Goal: Information Seeking & Learning: Check status

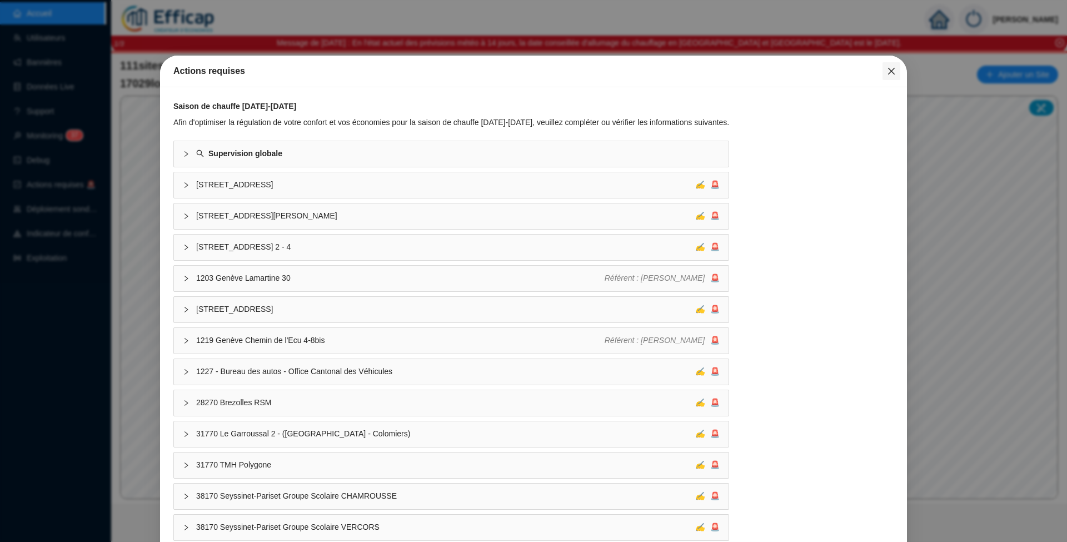
click at [882, 78] on button "Close" at bounding box center [891, 71] width 18 height 18
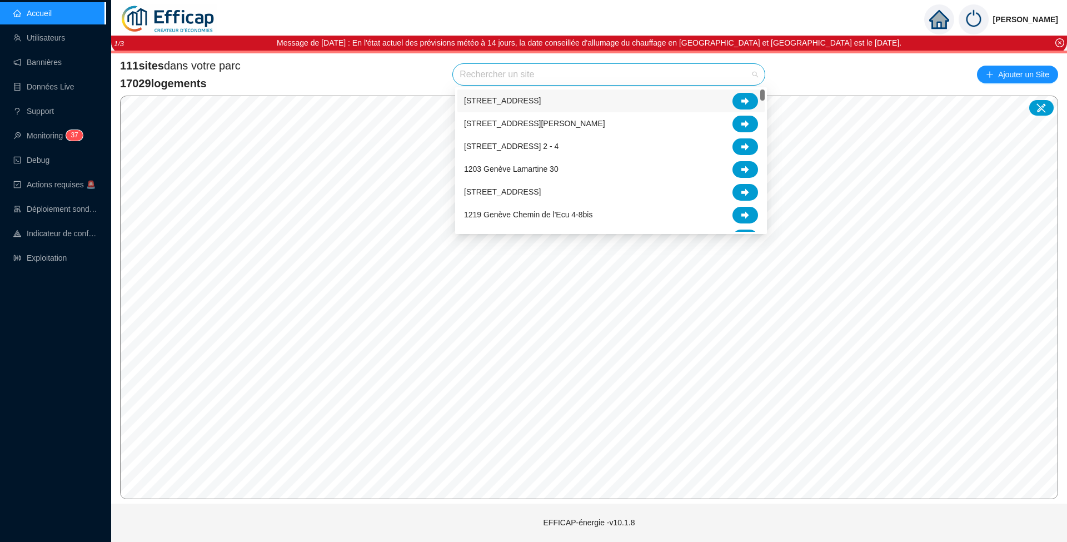
click at [515, 74] on input "search" at bounding box center [603, 74] width 288 height 21
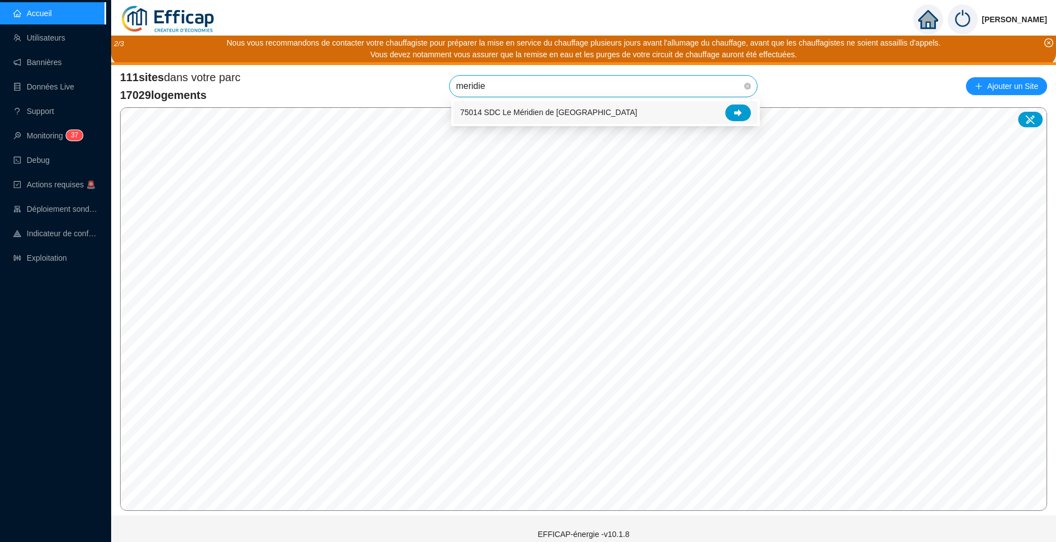
type input "meridien"
click at [734, 110] on icon at bounding box center [738, 113] width 8 height 8
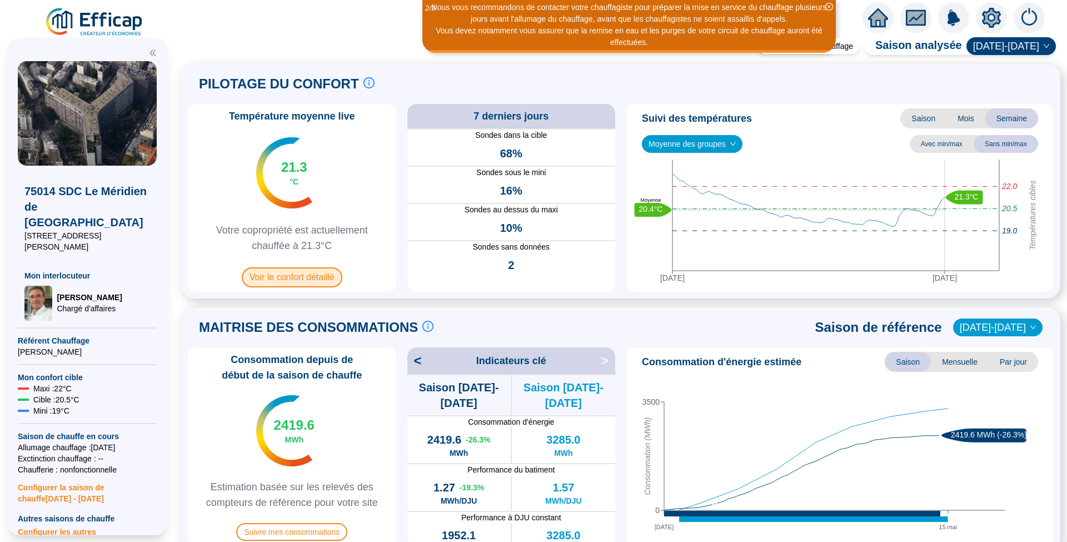
click at [303, 274] on span "Voir le confort détaillé" at bounding box center [292, 277] width 101 height 20
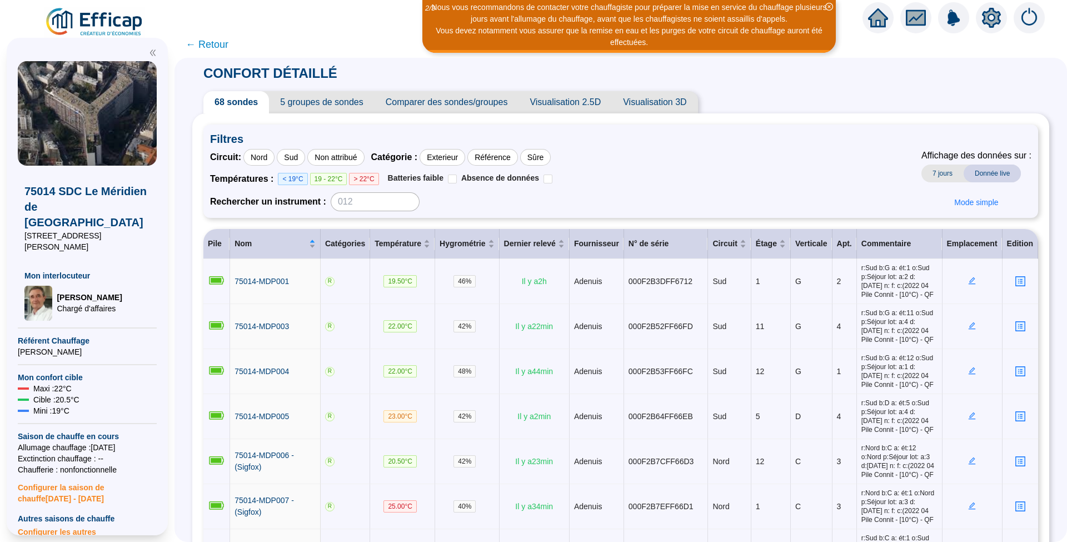
click at [432, 100] on span "Comparer des sondes/groupes" at bounding box center [446, 102] width 144 height 22
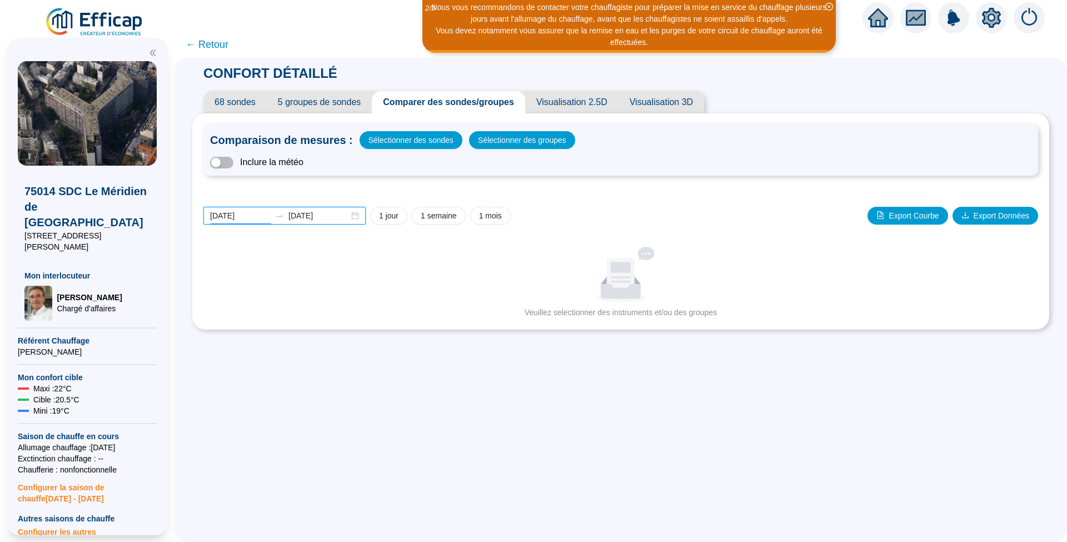
click at [263, 218] on input "2025-09-22" at bounding box center [240, 216] width 61 height 12
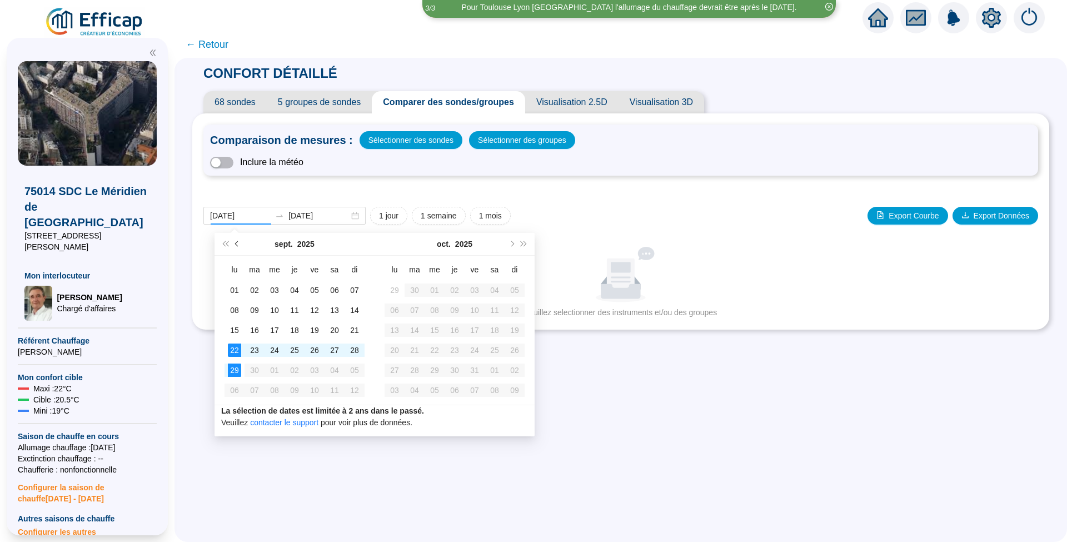
click at [236, 246] on span "Mois précédent (PageUp)" at bounding box center [238, 244] width 6 height 6
click at [236, 245] on span "Mois précédent (PageUp)" at bounding box center [238, 244] width 6 height 6
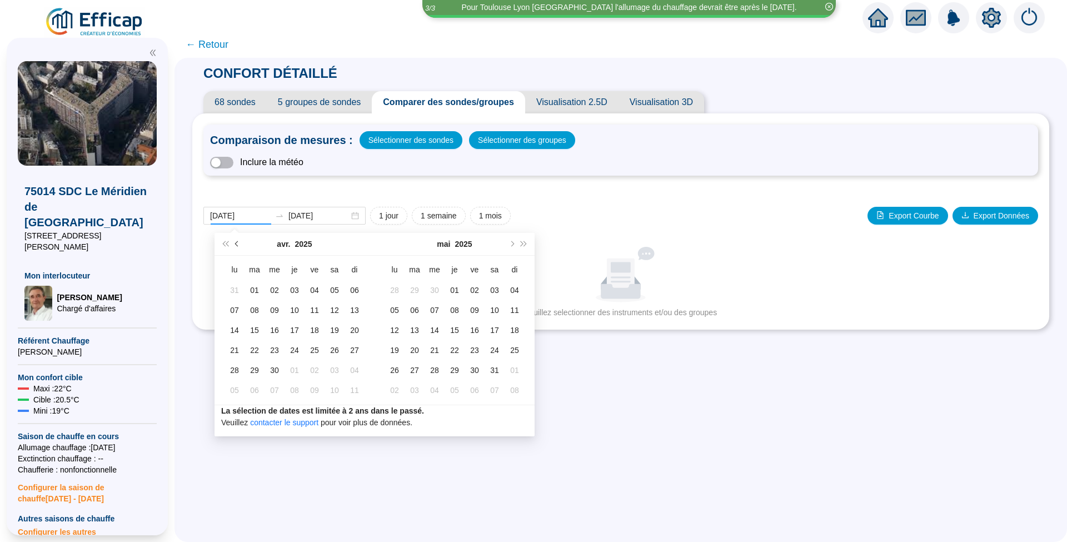
click at [236, 245] on span "Mois précédent (PageUp)" at bounding box center [238, 244] width 6 height 6
click at [236, 243] on span "Mois précédent (PageUp)" at bounding box center [238, 244] width 6 height 6
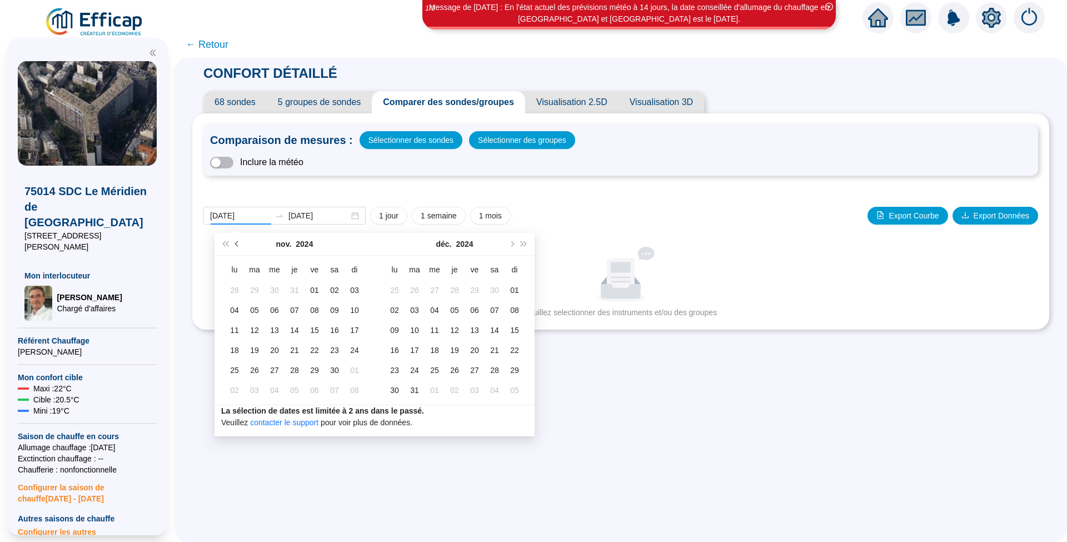
click at [237, 242] on span "Mois précédent (PageUp)" at bounding box center [238, 244] width 6 height 6
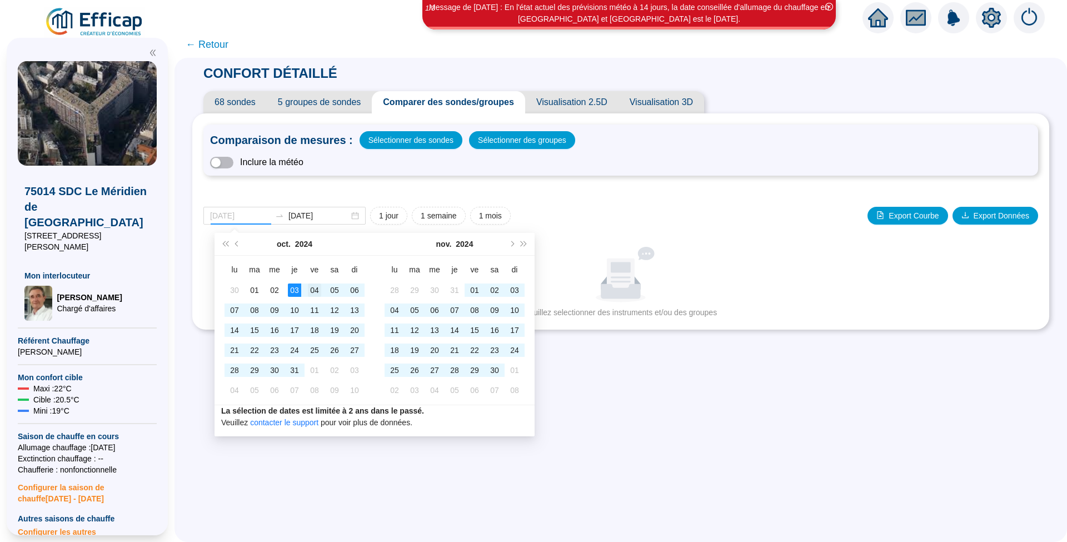
type input "[DATE]"
click at [309, 291] on div "04" at bounding box center [314, 289] width 13 height 13
click at [511, 244] on span "Mois suivant (PageDown)" at bounding box center [511, 244] width 6 height 6
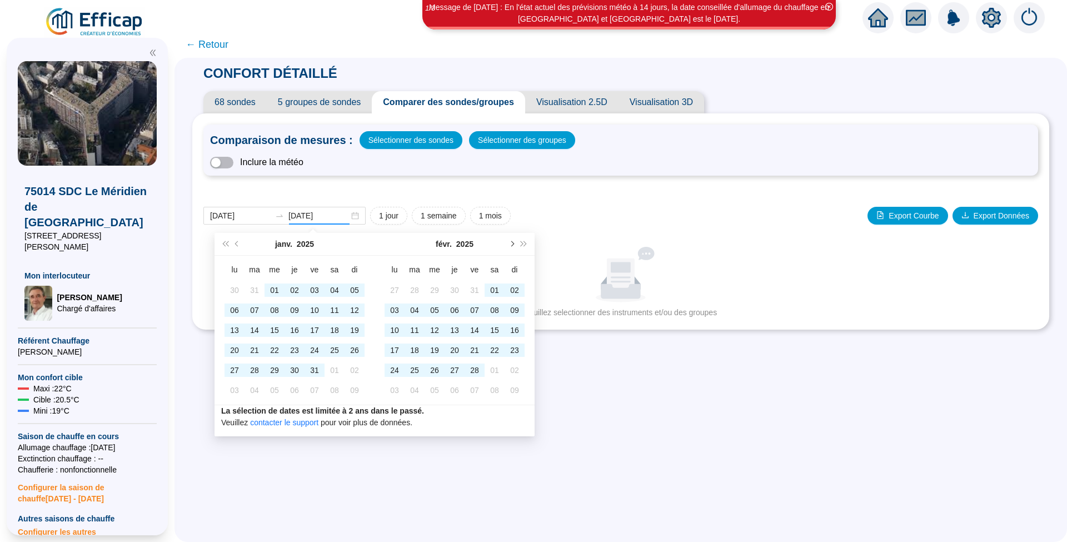
click at [511, 244] on span "Mois suivant (PageDown)" at bounding box center [511, 244] width 6 height 6
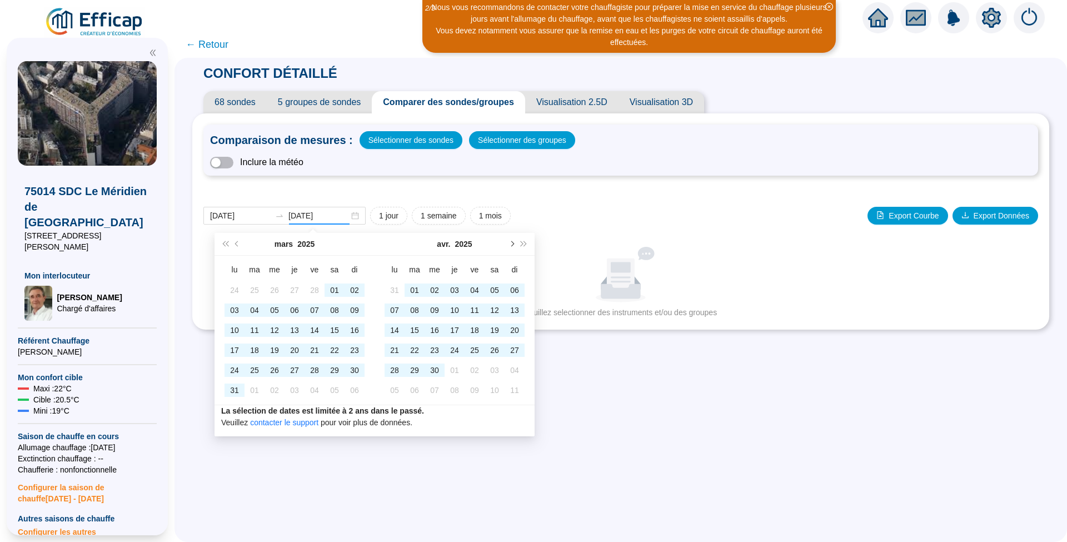
click at [511, 244] on span "Mois suivant (PageDown)" at bounding box center [511, 244] width 6 height 6
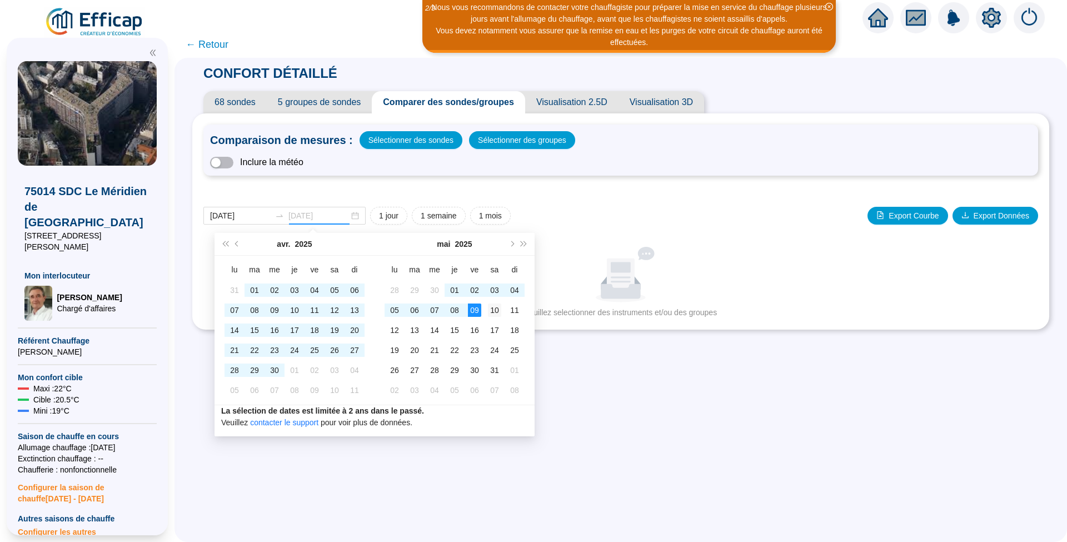
type input "[DATE]"
click at [492, 308] on div "10" at bounding box center [494, 309] width 13 height 13
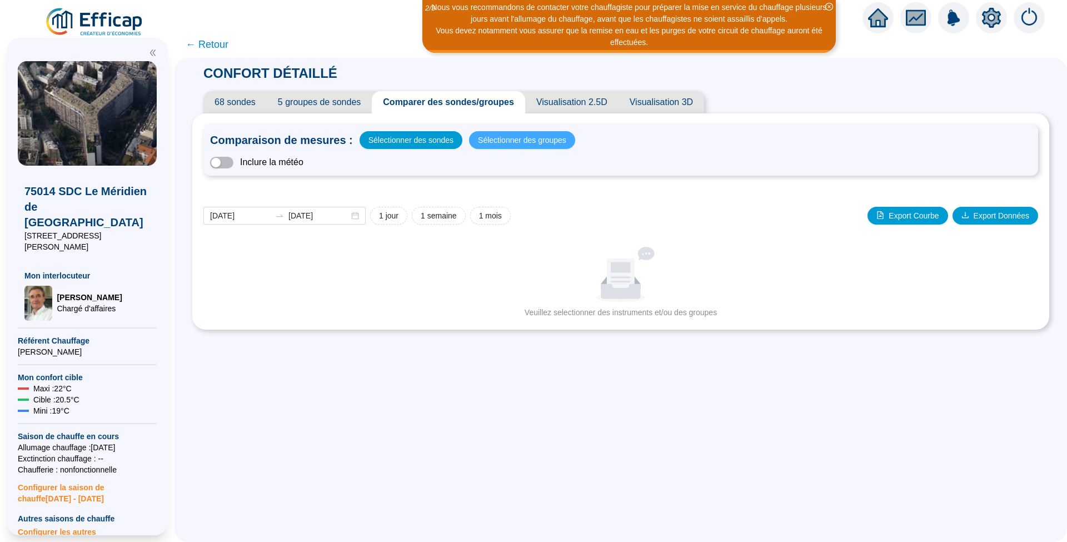
click at [496, 139] on span "Sélectionner des groupes" at bounding box center [522, 140] width 88 height 16
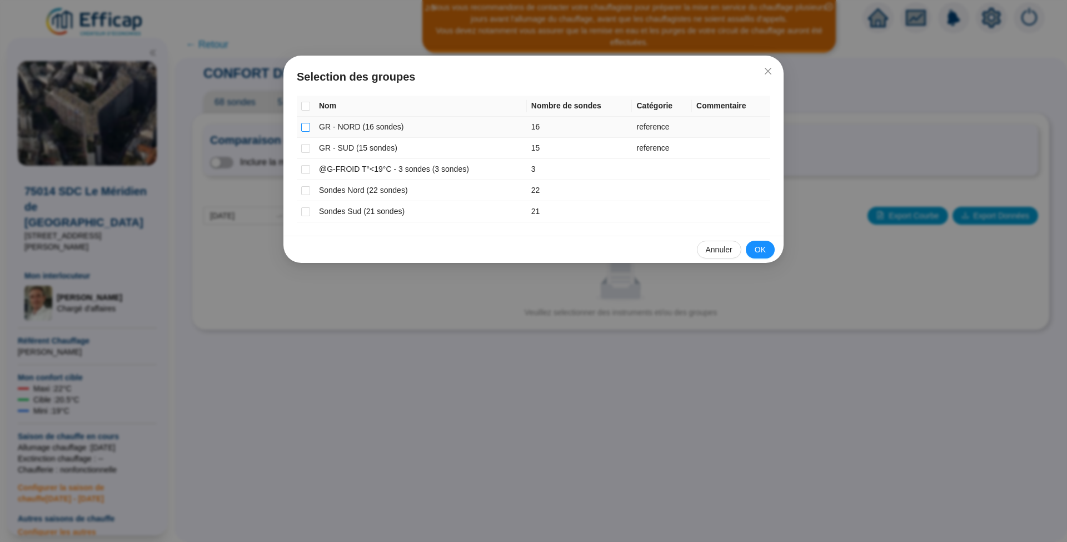
click at [304, 126] on input "checkbox" at bounding box center [305, 127] width 9 height 9
checkbox input "true"
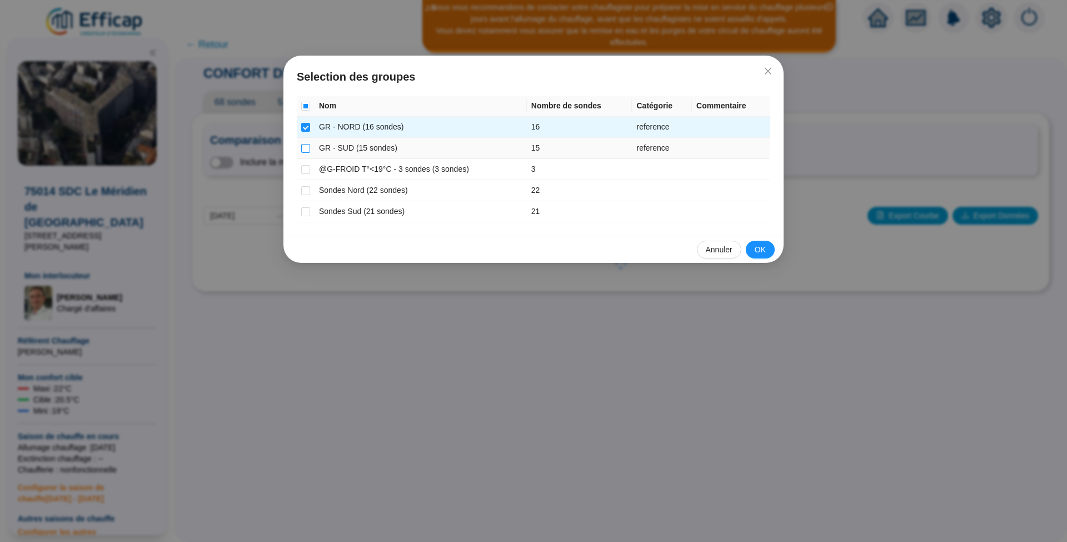
click at [308, 148] on input "checkbox" at bounding box center [305, 148] width 9 height 9
checkbox input "true"
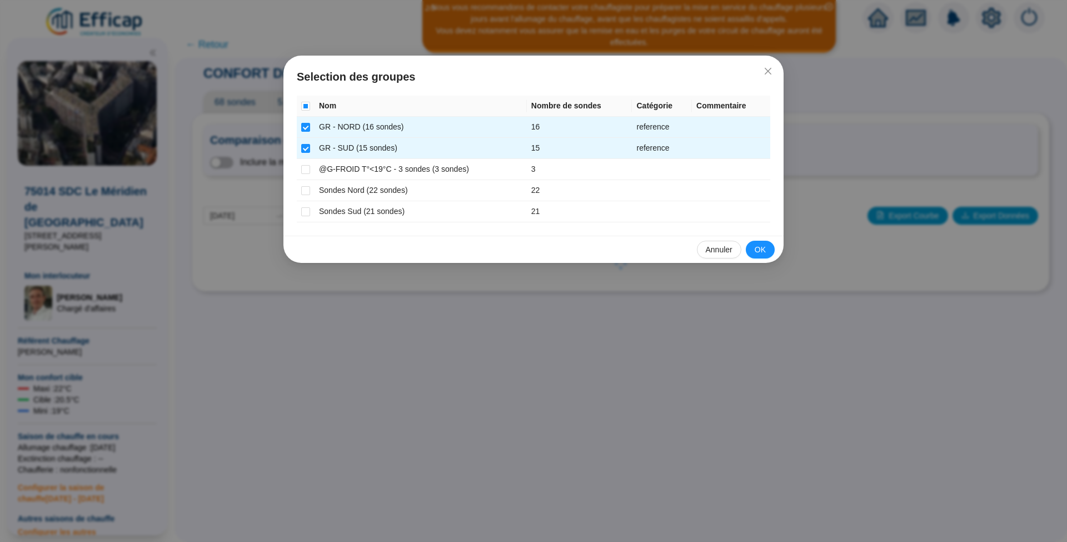
click at [762, 247] on span "OK" at bounding box center [759, 250] width 11 height 12
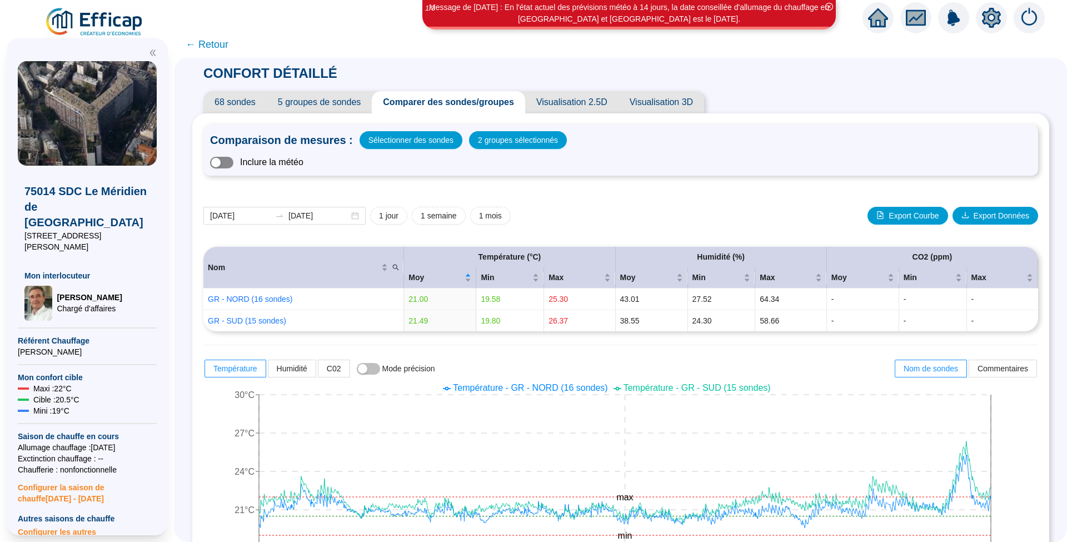
click at [233, 164] on span "button" at bounding box center [221, 163] width 23 height 12
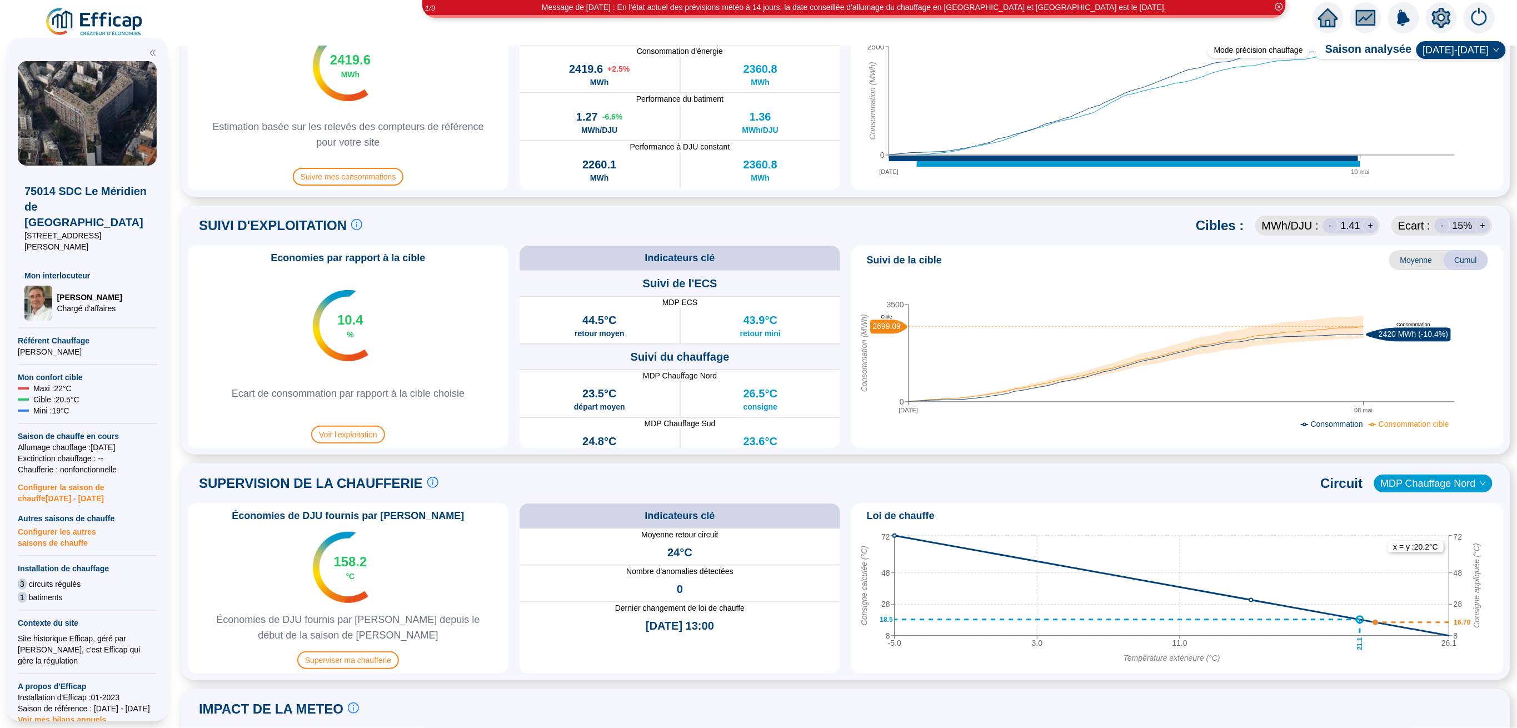
scroll to position [444, 0]
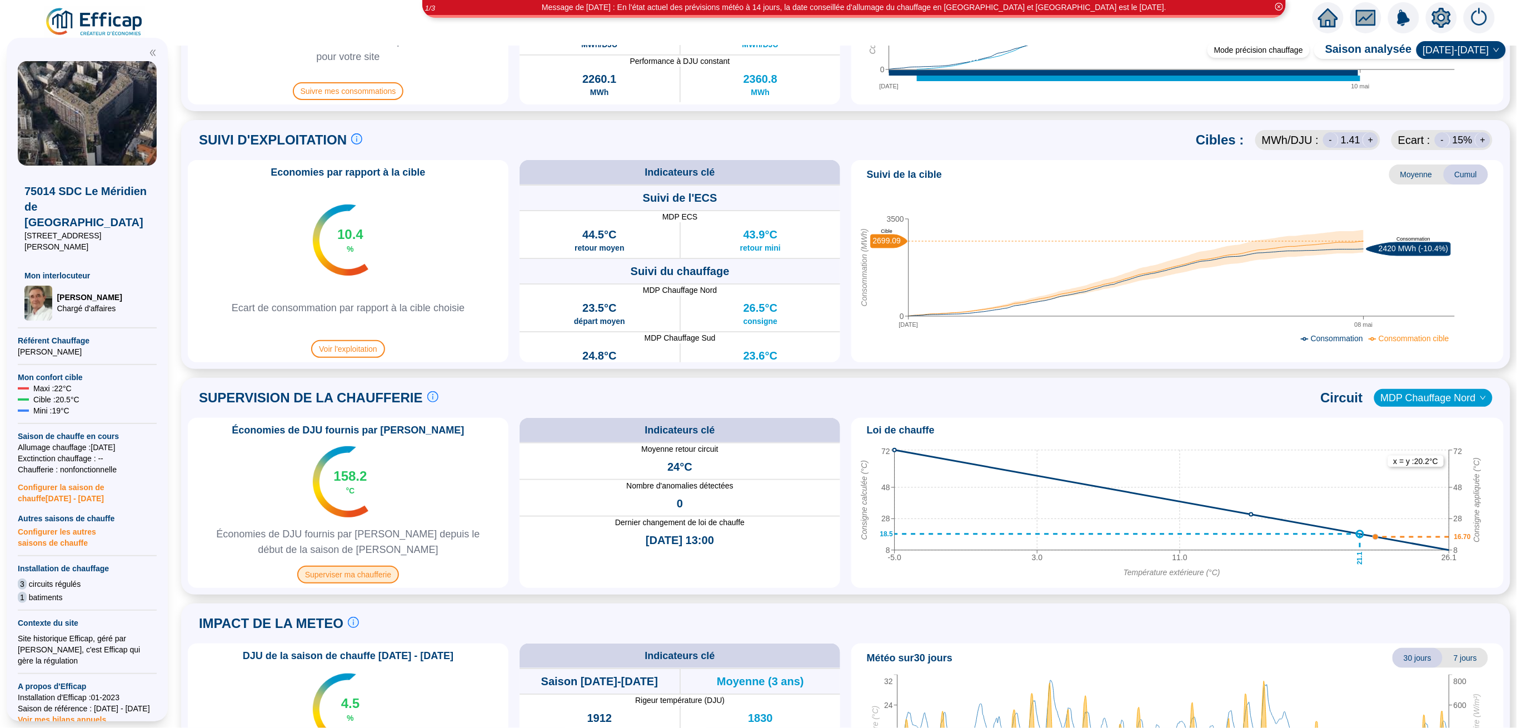
click at [366, 572] on span "Superviser ma chaufferie" at bounding box center [348, 575] width 102 height 18
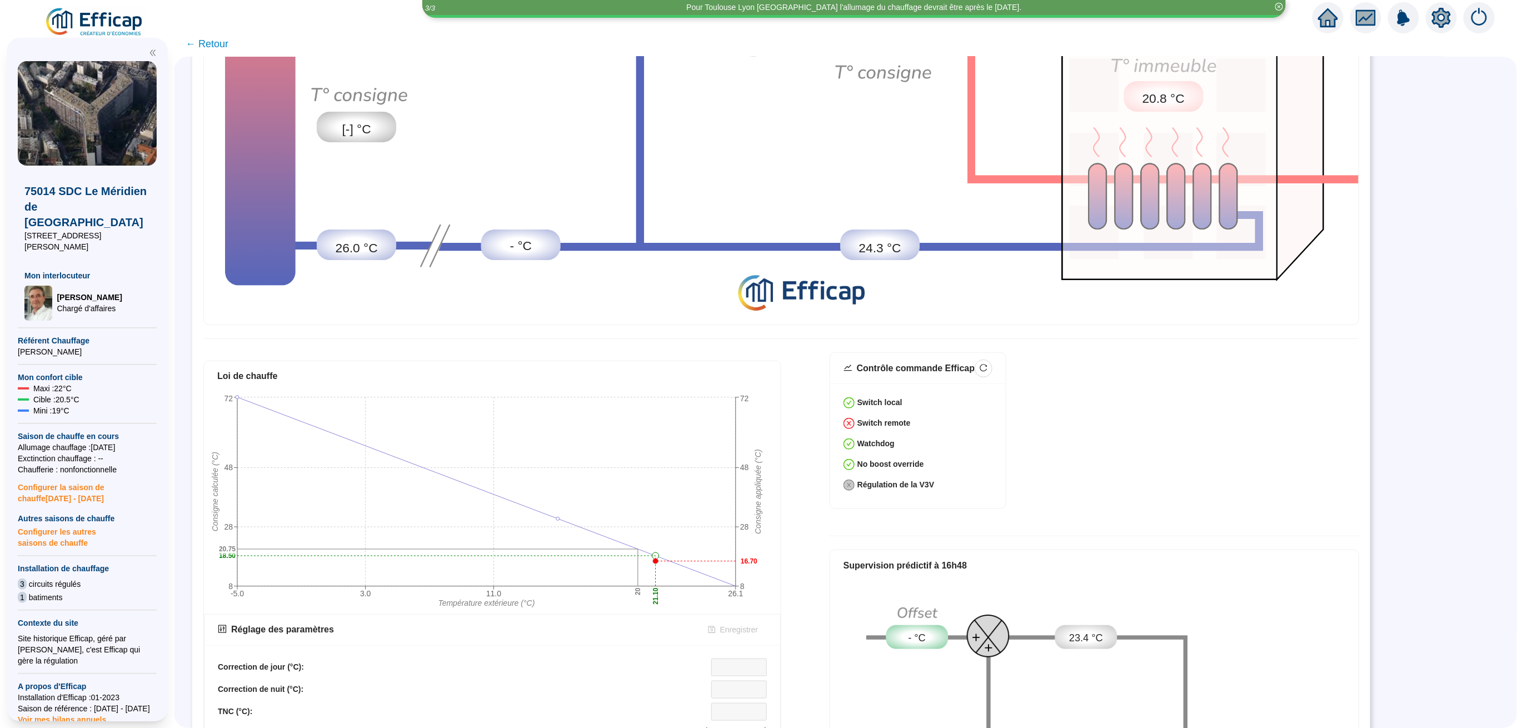
scroll to position [32, 0]
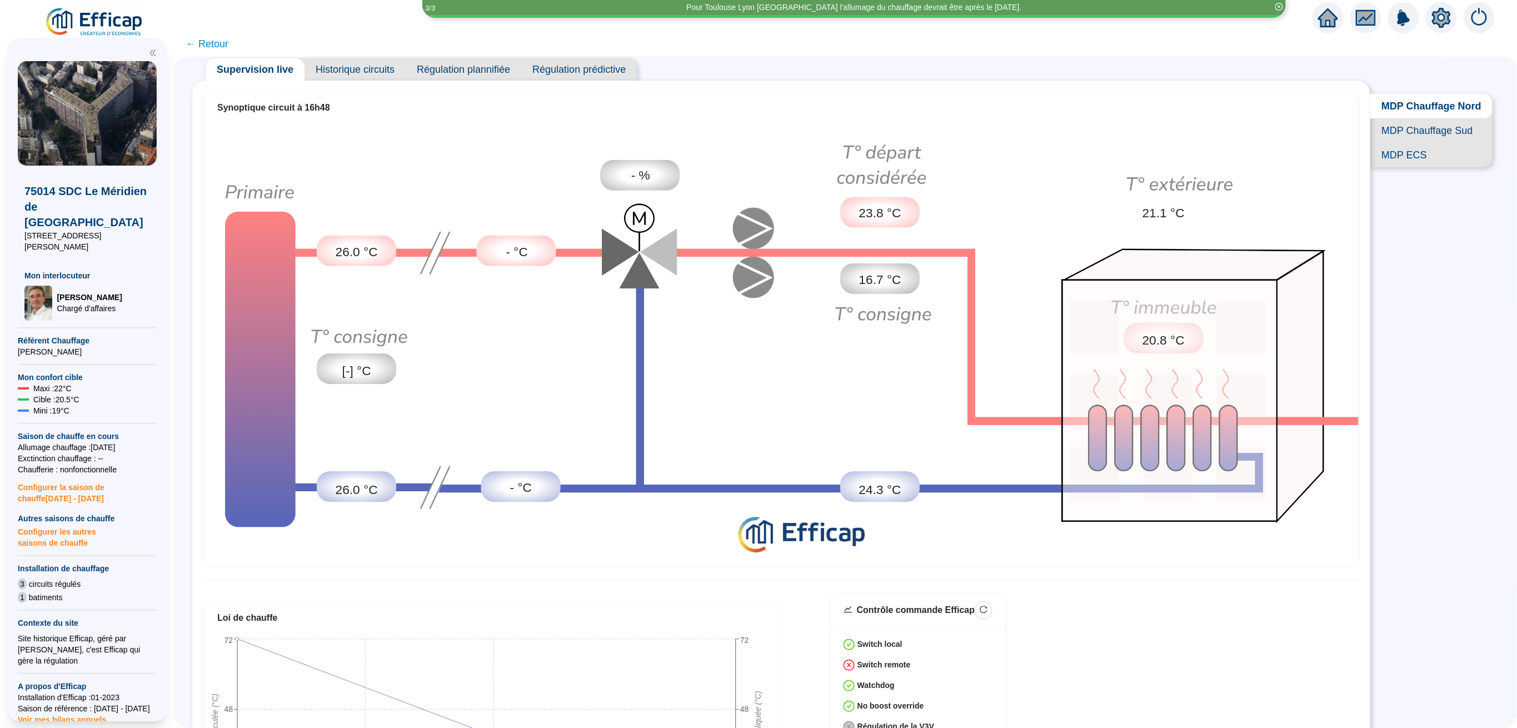
click at [378, 66] on span "Historique circuits" at bounding box center [354, 69] width 101 height 22
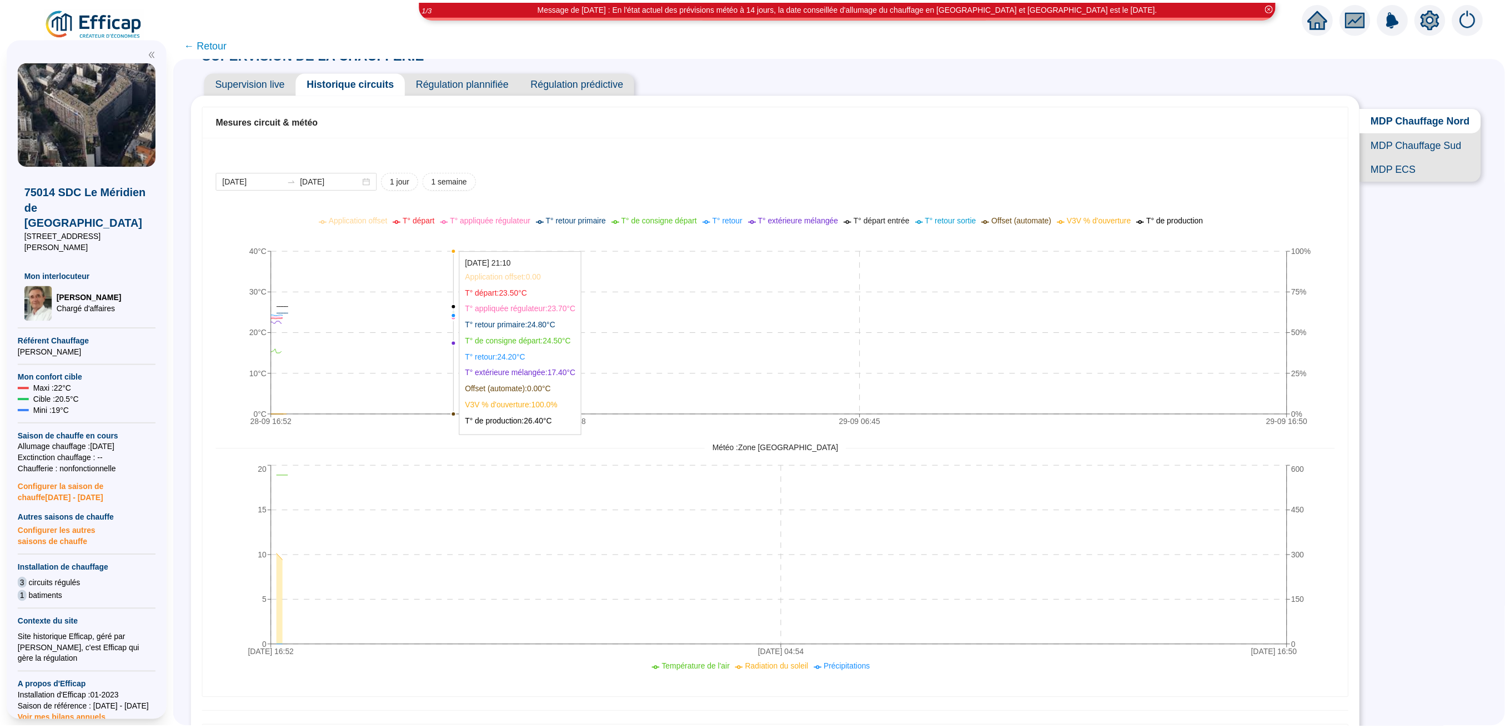
scroll to position [32, 0]
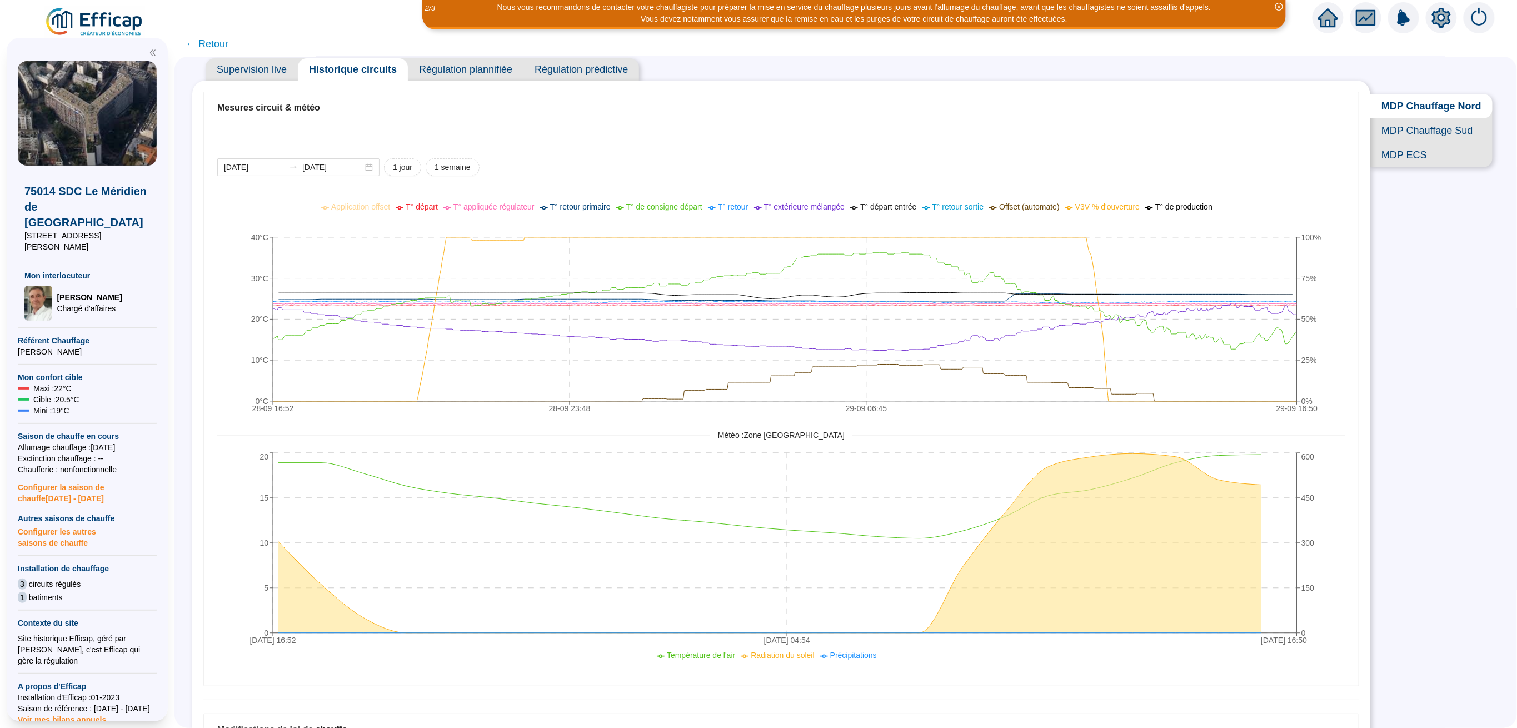
click at [84, 32] on div "75014 SDC Le Méridien de Paris 11 rue Emile Dubois Mon interlocuteur Jean-Bapti…" at bounding box center [87, 379] width 174 height 697
click at [87, 25] on img at bounding box center [94, 22] width 101 height 31
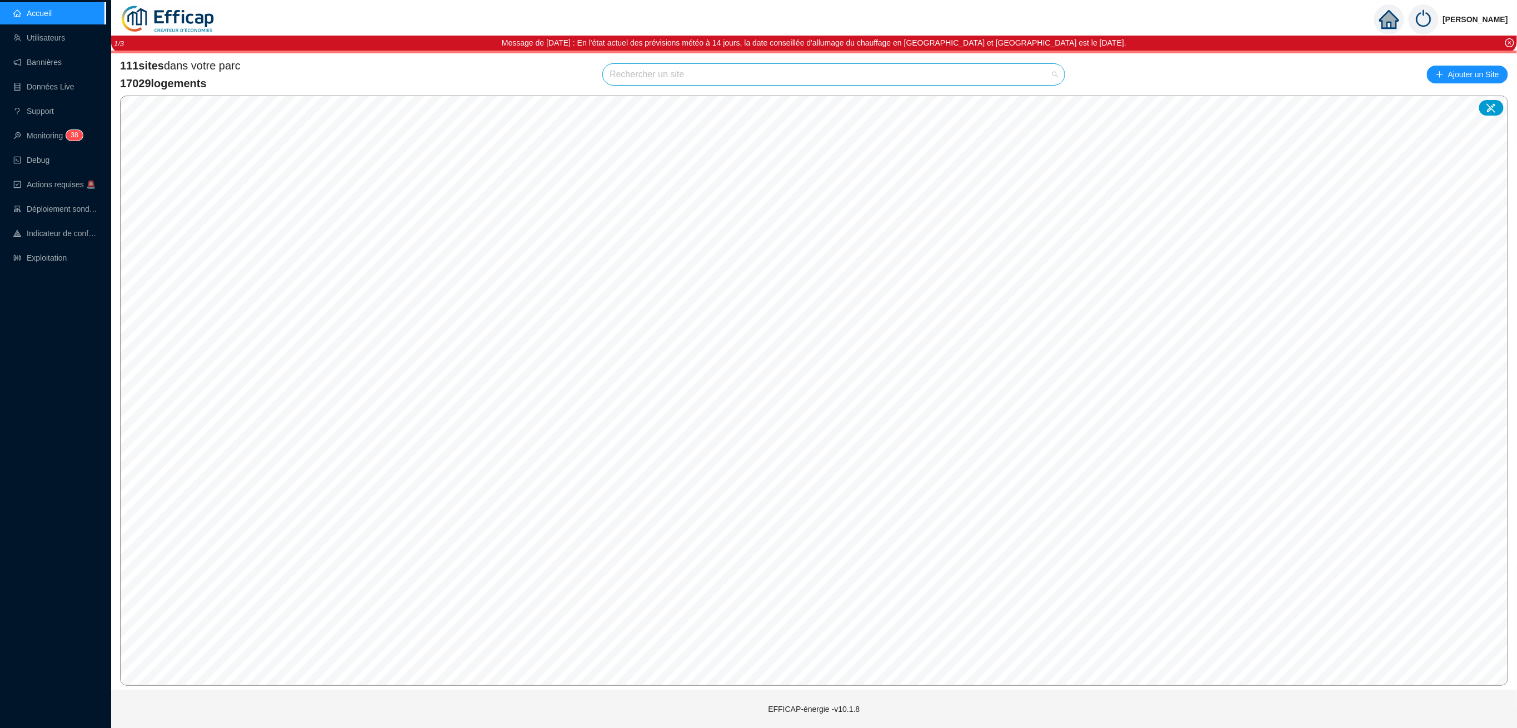
click at [657, 76] on input "search" at bounding box center [828, 74] width 438 height 21
type input "sc""
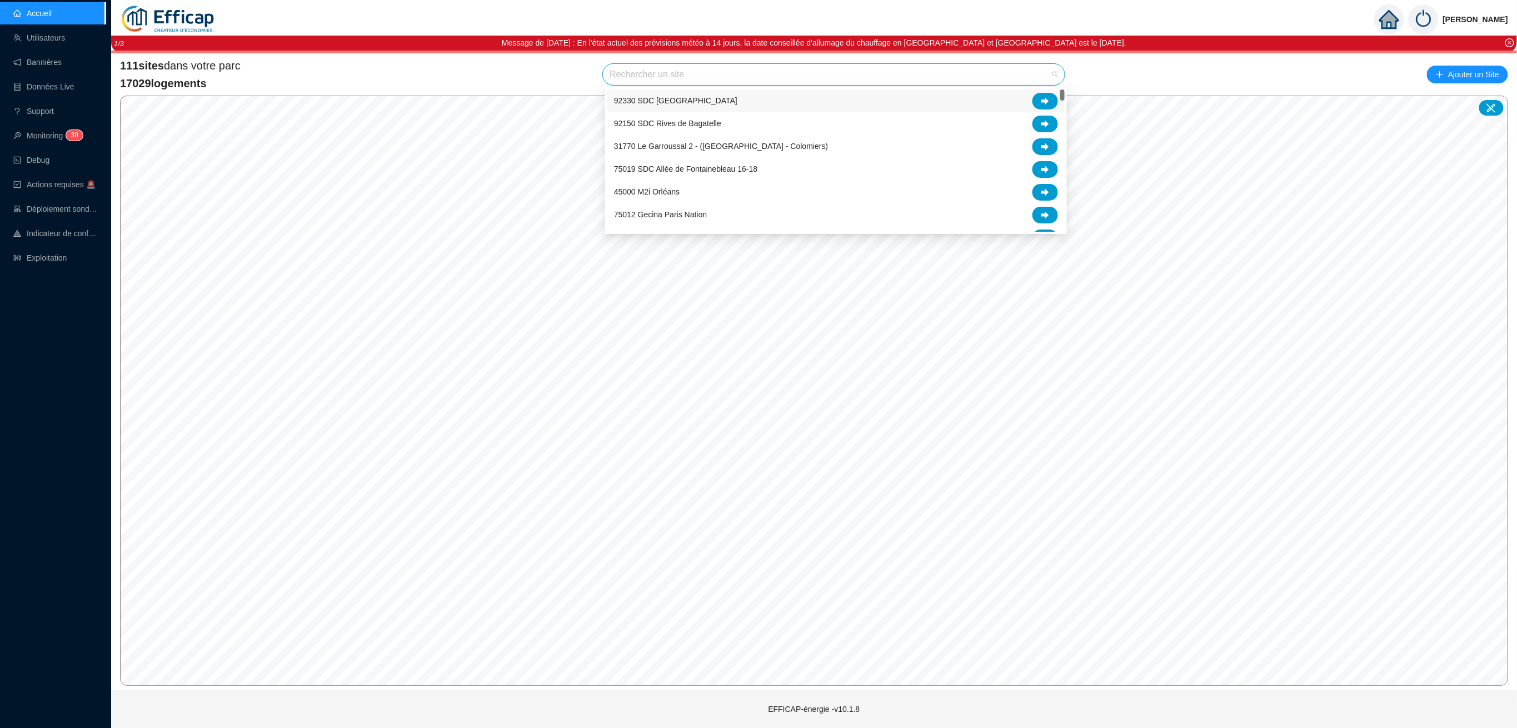
click at [669, 70] on input "search" at bounding box center [828, 74] width 438 height 21
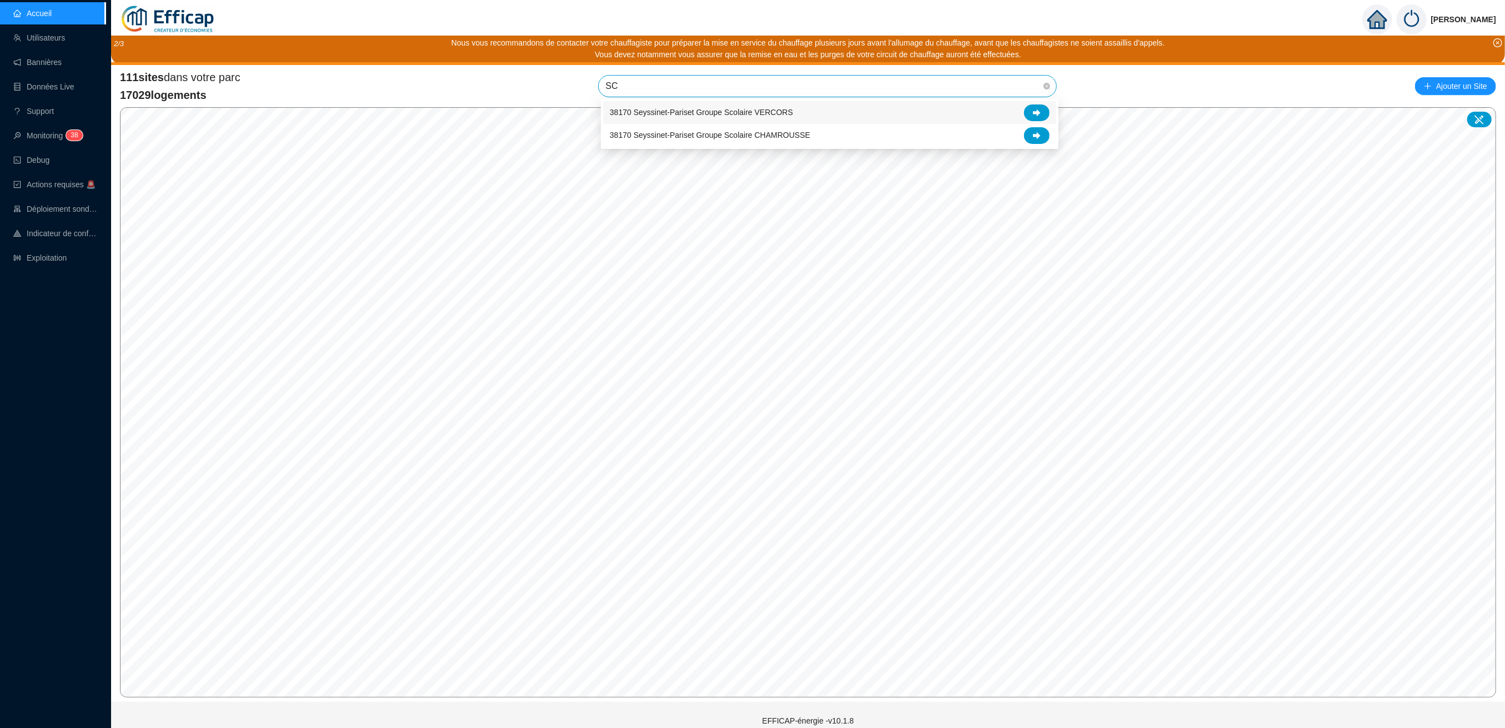
type input "S"
type input "sante"
click at [668, 118] on div "75013 SDC Santé Copro 4" at bounding box center [830, 112] width 440 height 17
click at [967, 84] on span "75013 SDC Santé Copro 4" at bounding box center [828, 86] width 444 height 21
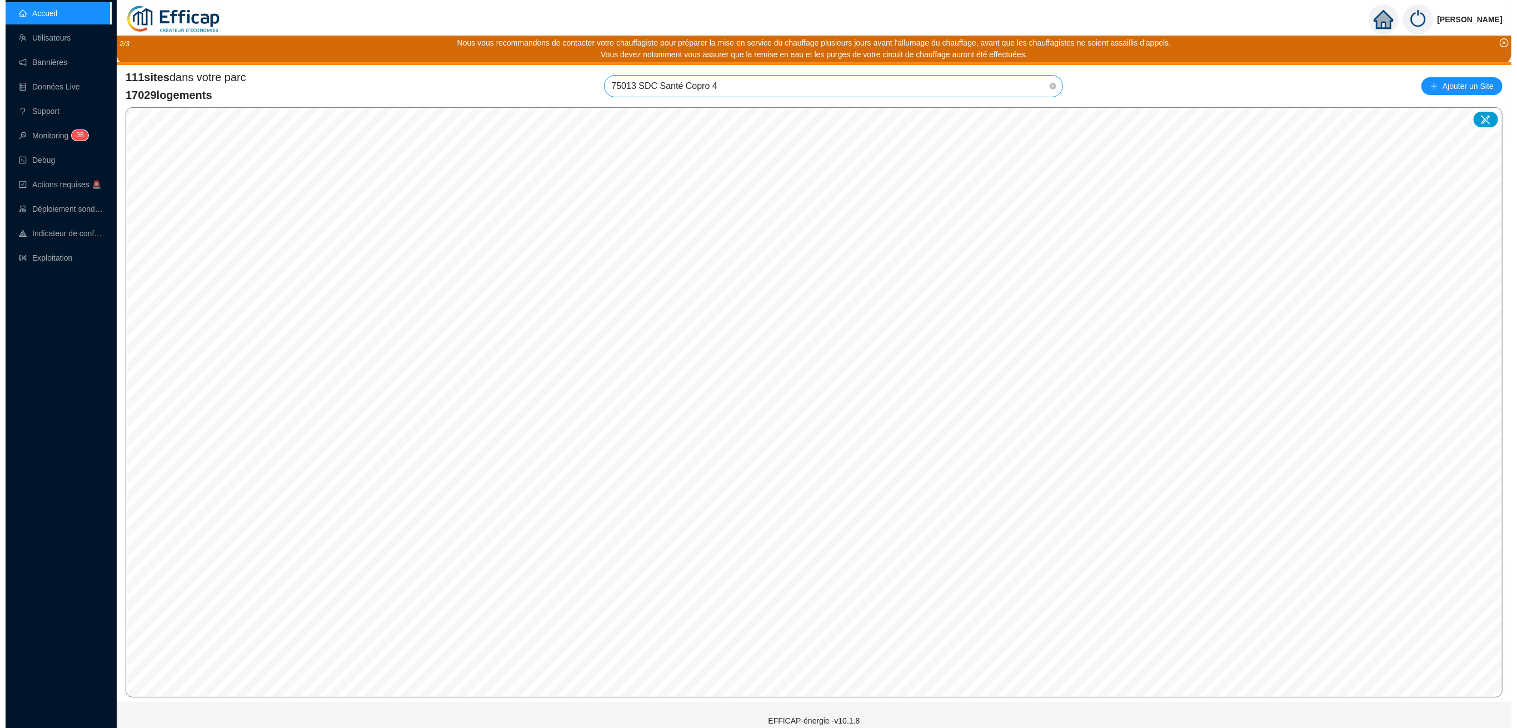
scroll to position [85, 0]
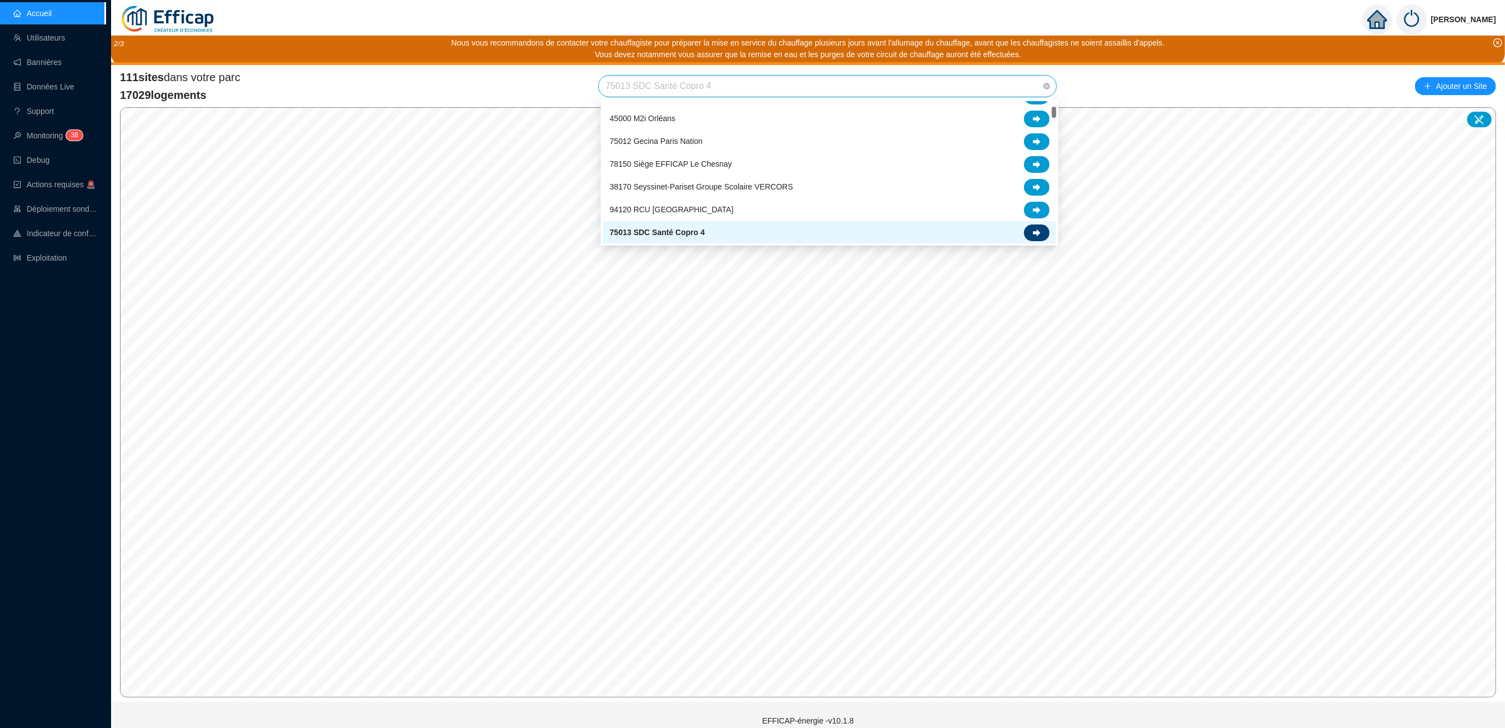
click at [1039, 229] on icon at bounding box center [1037, 233] width 8 height 8
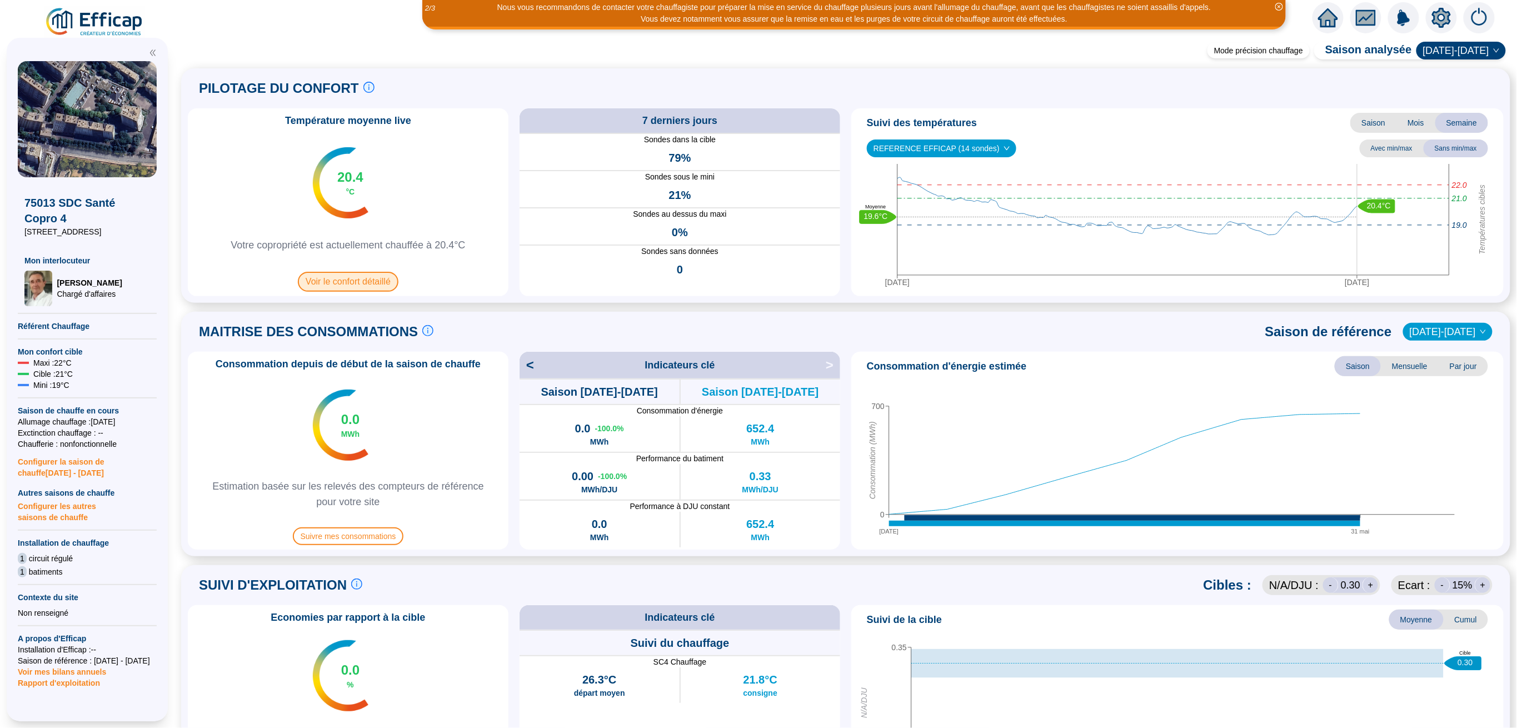
click at [356, 284] on span "Voir le confort détaillé" at bounding box center [348, 282] width 101 height 20
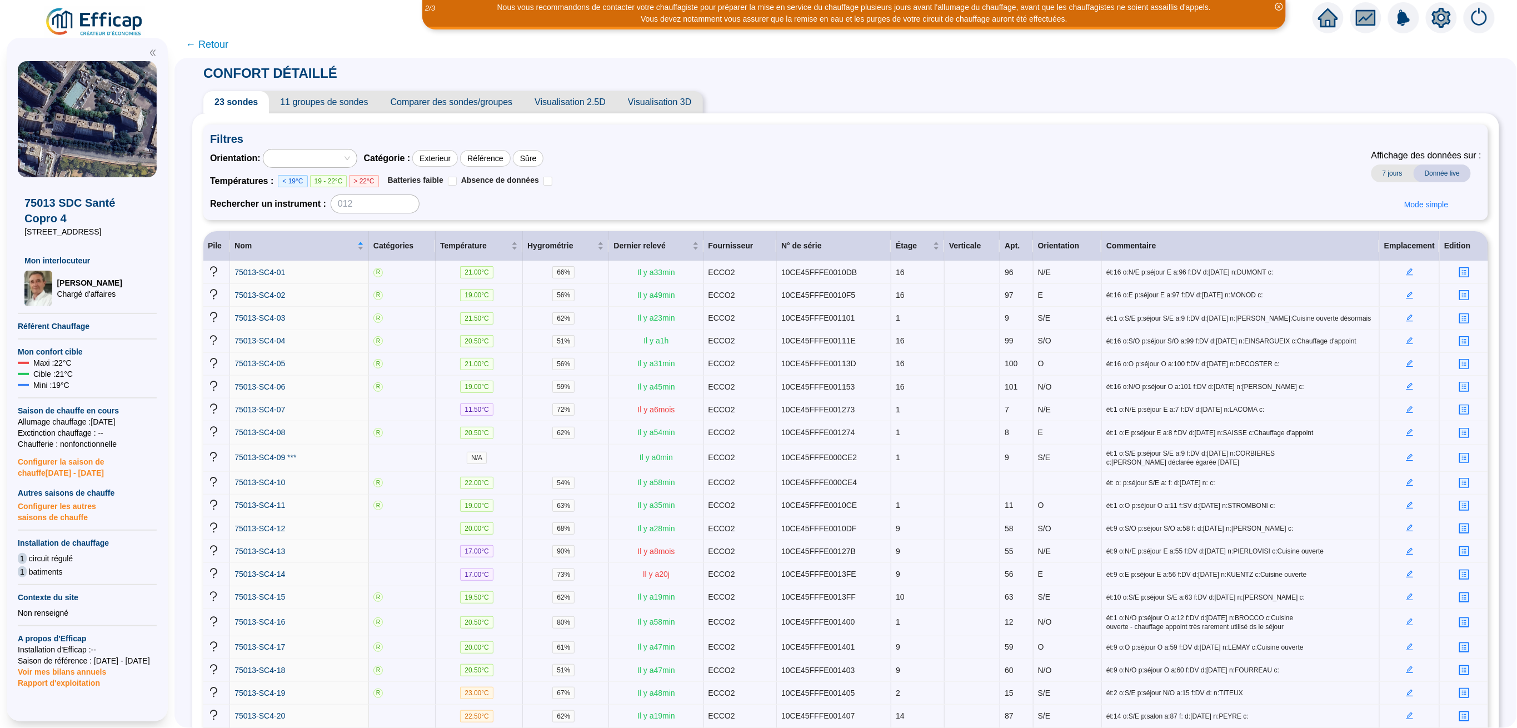
click at [212, 46] on span "← Retour" at bounding box center [207, 45] width 43 height 16
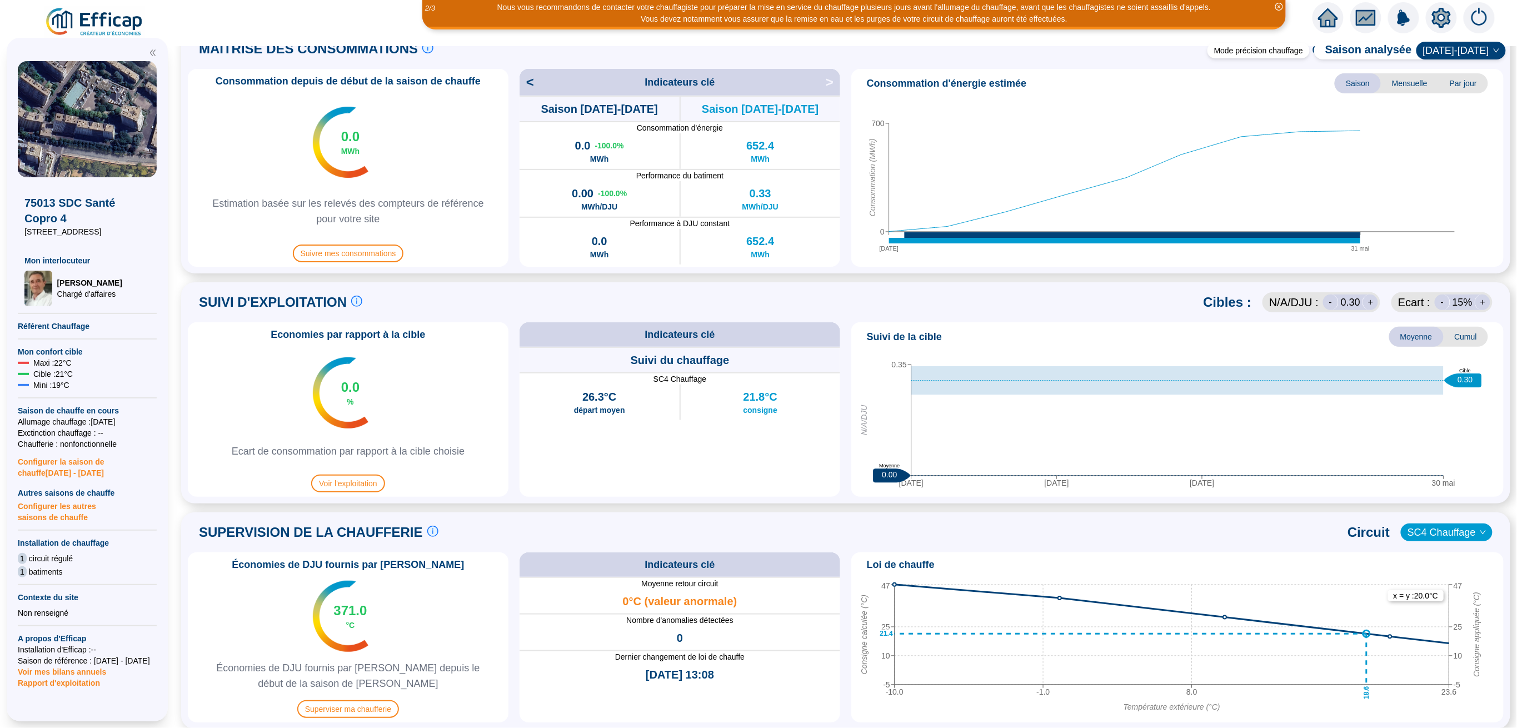
scroll to position [296, 0]
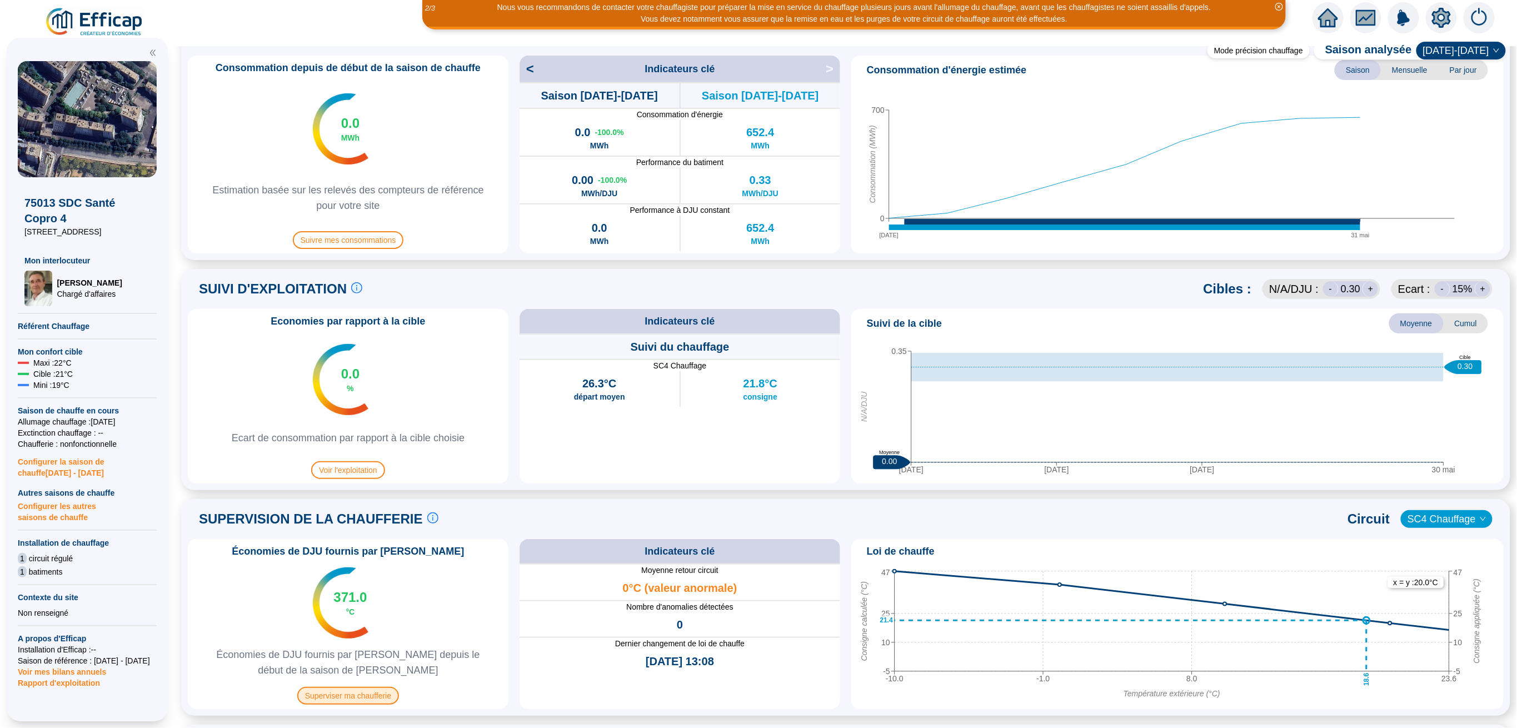
click at [357, 698] on span "Superviser ma chaufferie" at bounding box center [348, 696] width 102 height 18
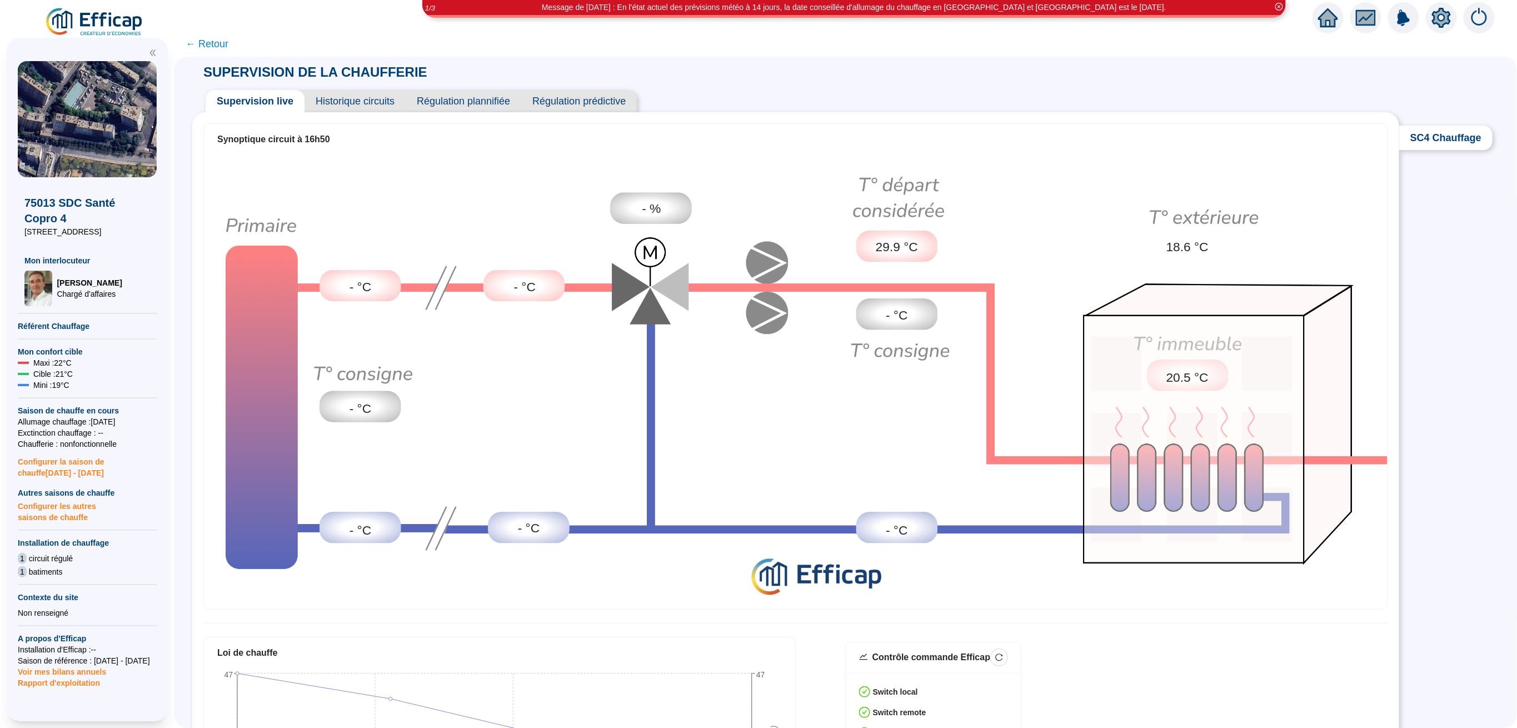
click at [385, 97] on span "Historique circuits" at bounding box center [354, 101] width 101 height 22
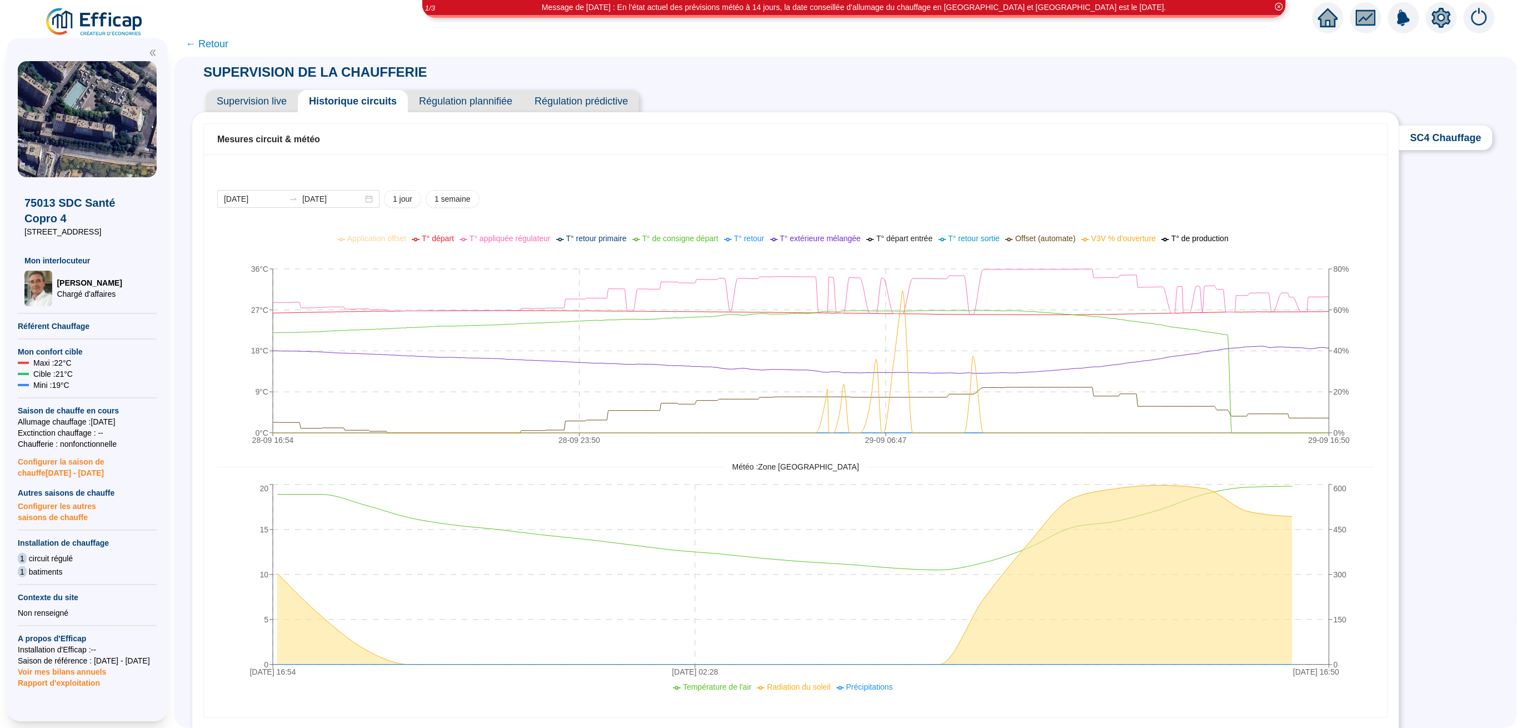
click at [216, 44] on span "← Retour" at bounding box center [207, 44] width 43 height 16
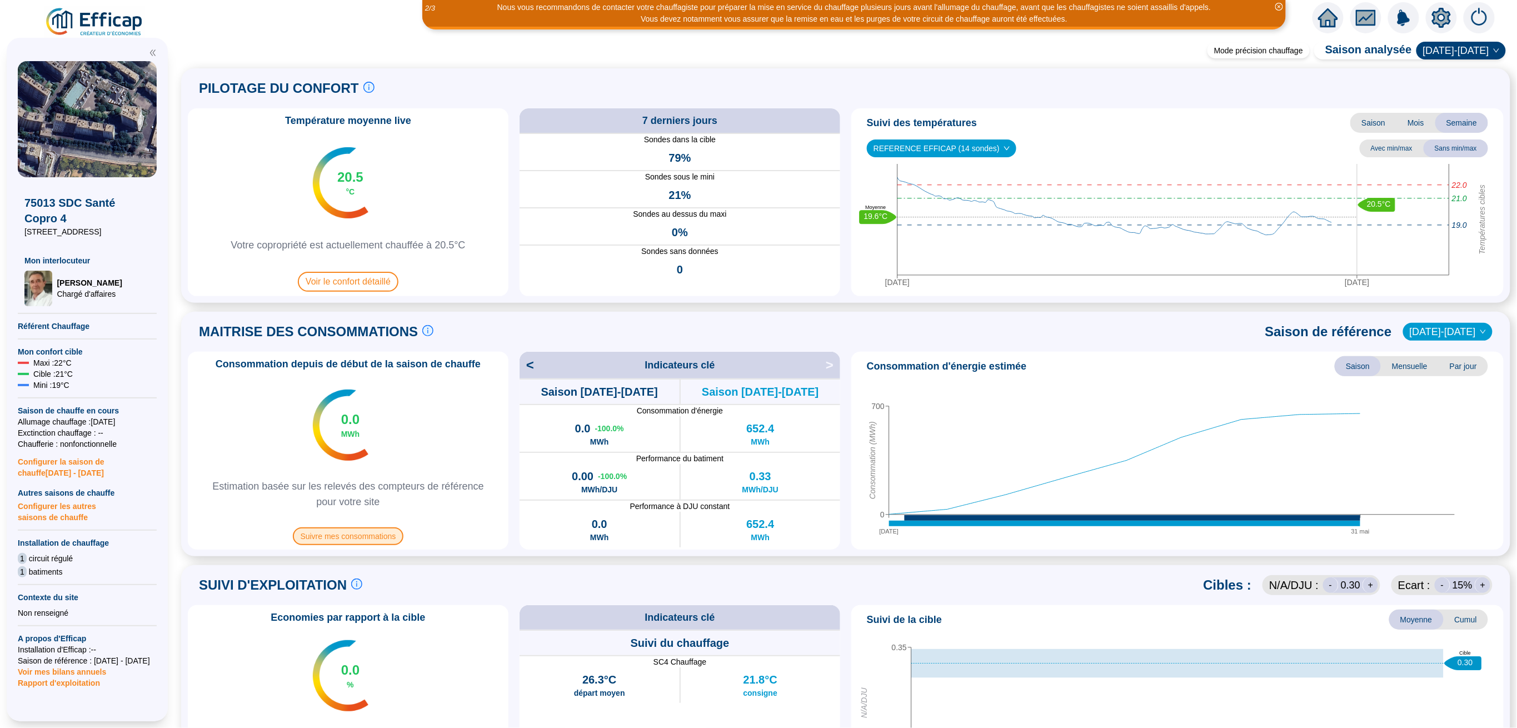
click at [346, 529] on span "Suivre mes consommations" at bounding box center [348, 536] width 111 height 18
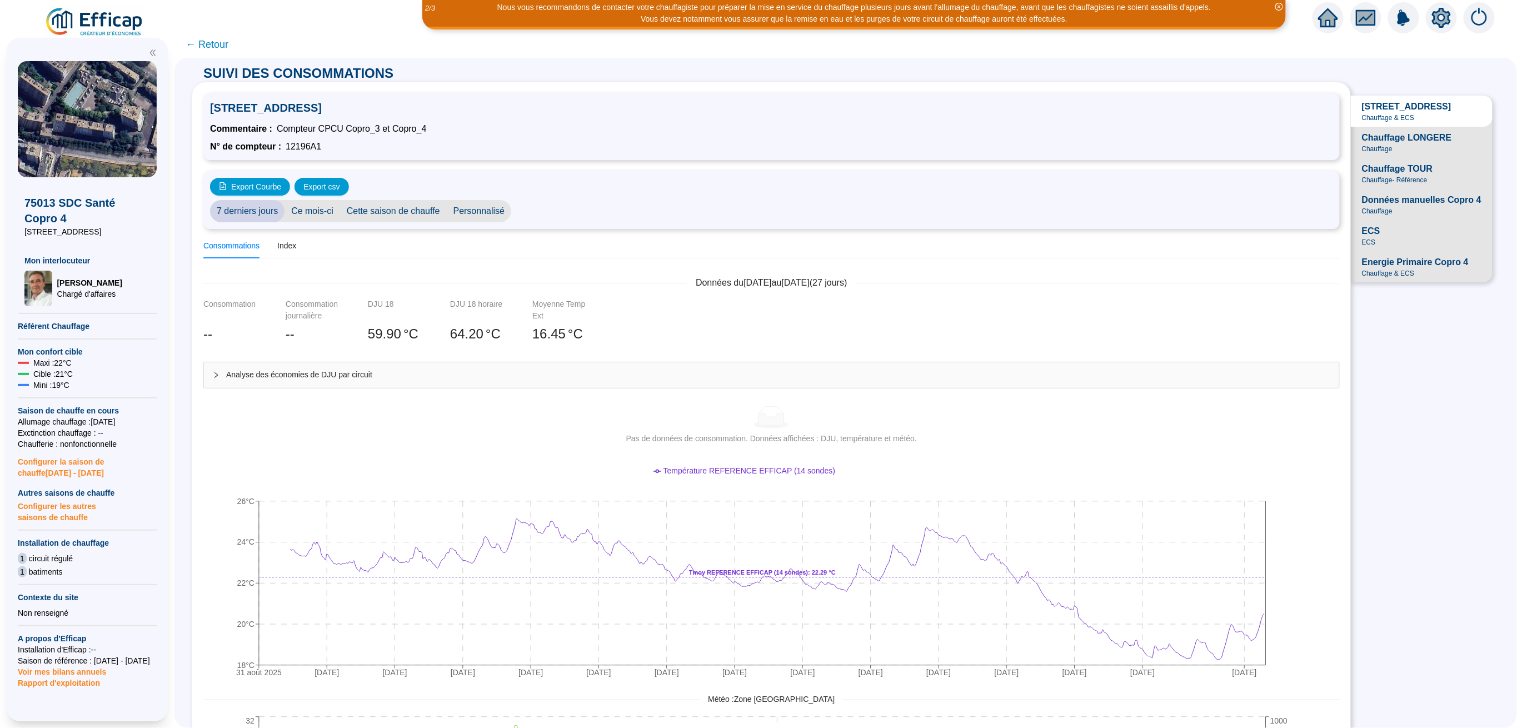
click at [1384, 144] on span "Chauffage LONGERE" at bounding box center [1407, 137] width 90 height 13
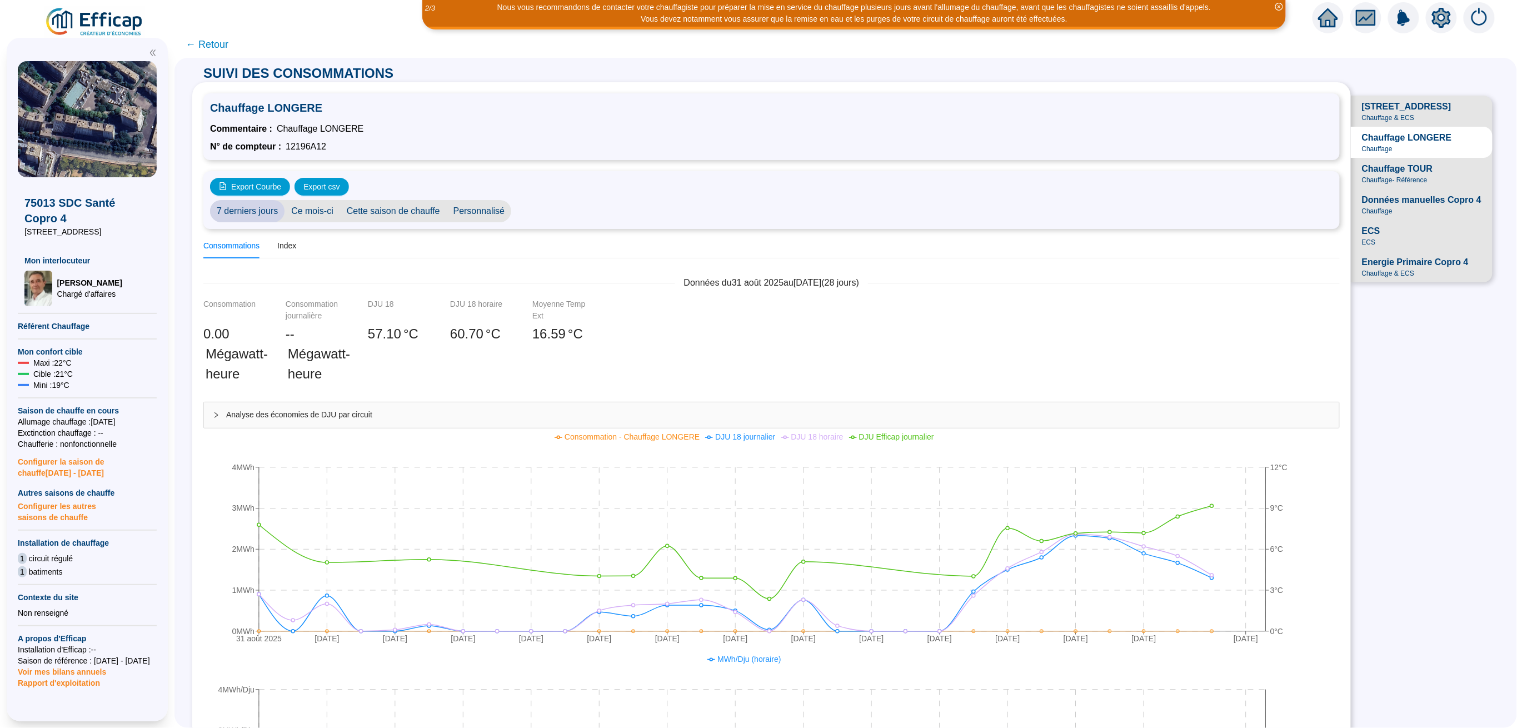
click at [1373, 184] on span "Chauffage - Référence" at bounding box center [1395, 180] width 66 height 9
click at [1365, 216] on div "Données manuelles Copro 4 Chauffage" at bounding box center [1421, 204] width 119 height 22
